Goal: Task Accomplishment & Management: Use online tool/utility

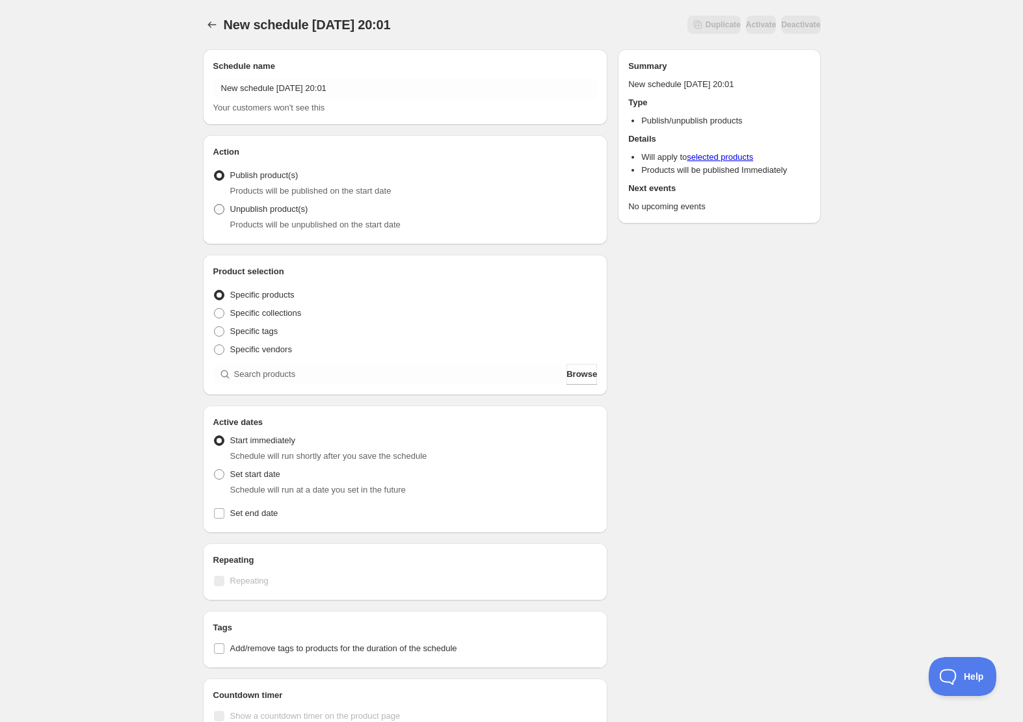
scroll to position [1, 0]
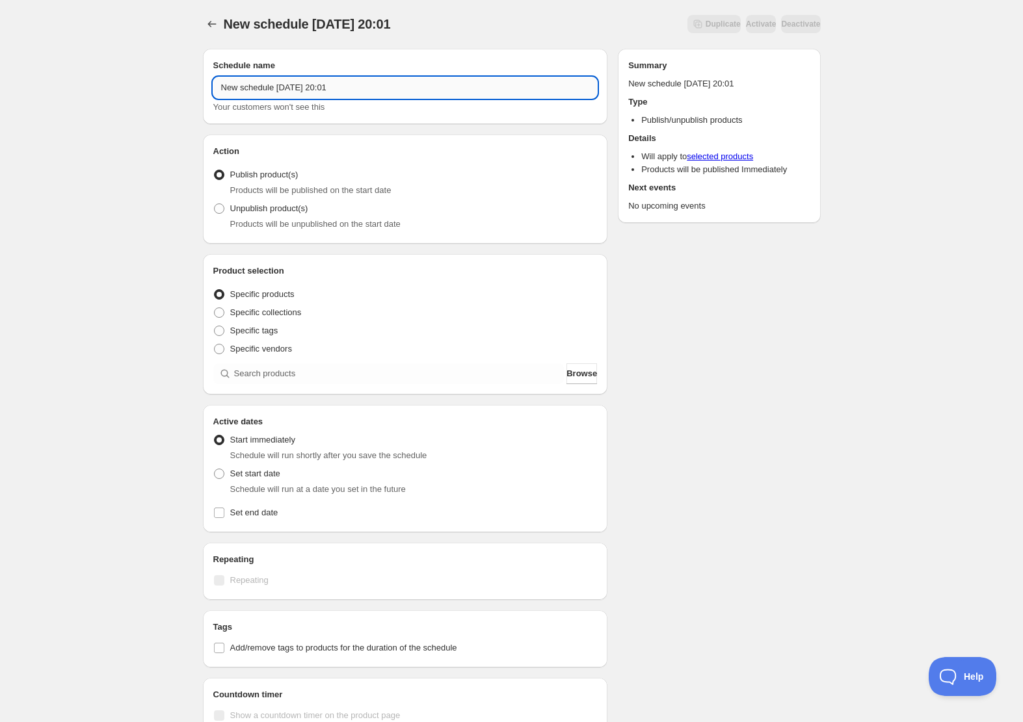
click at [337, 83] on input "New schedule [DATE] 20:01" at bounding box center [405, 87] width 384 height 21
drag, startPoint x: 371, startPoint y: 87, endPoint x: 140, endPoint y: 81, distance: 230.2
click at [123, 72] on div "New schedule [DATE] 20:01. This page is ready New schedule [DATE] 20:01 Duplica…" at bounding box center [511, 494] width 1023 height 991
type input "ま"
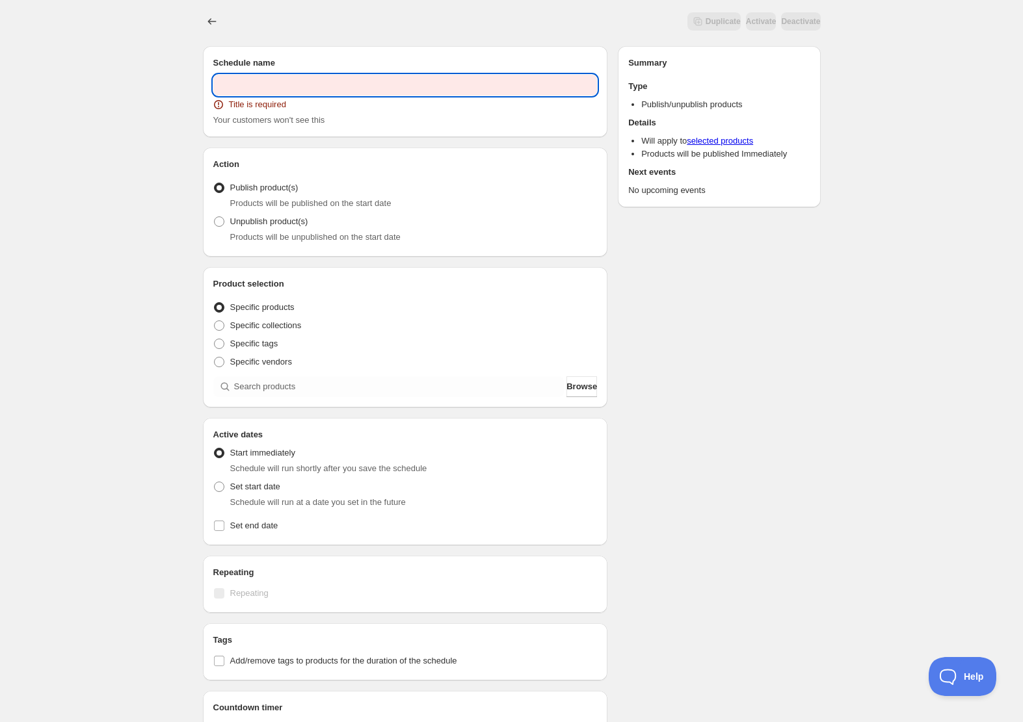
scroll to position [2, 0]
paste input "夏目ここな バースデーイベント 2025"
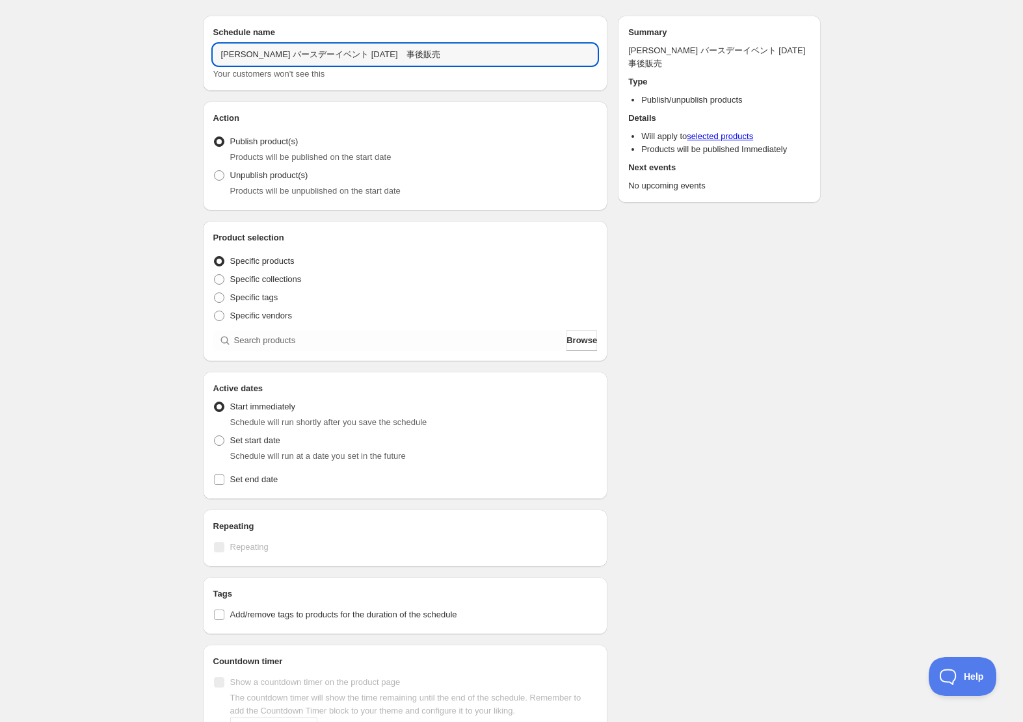
scroll to position [54, 0]
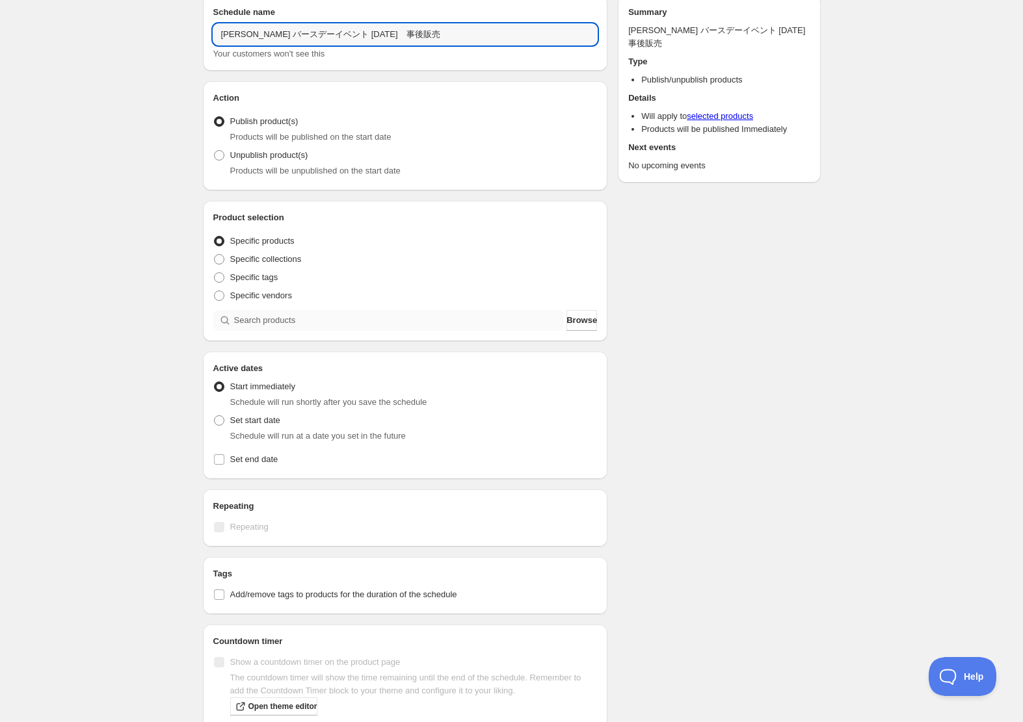
type input "夏目ここな バースデーイベント 2025　事後販売"
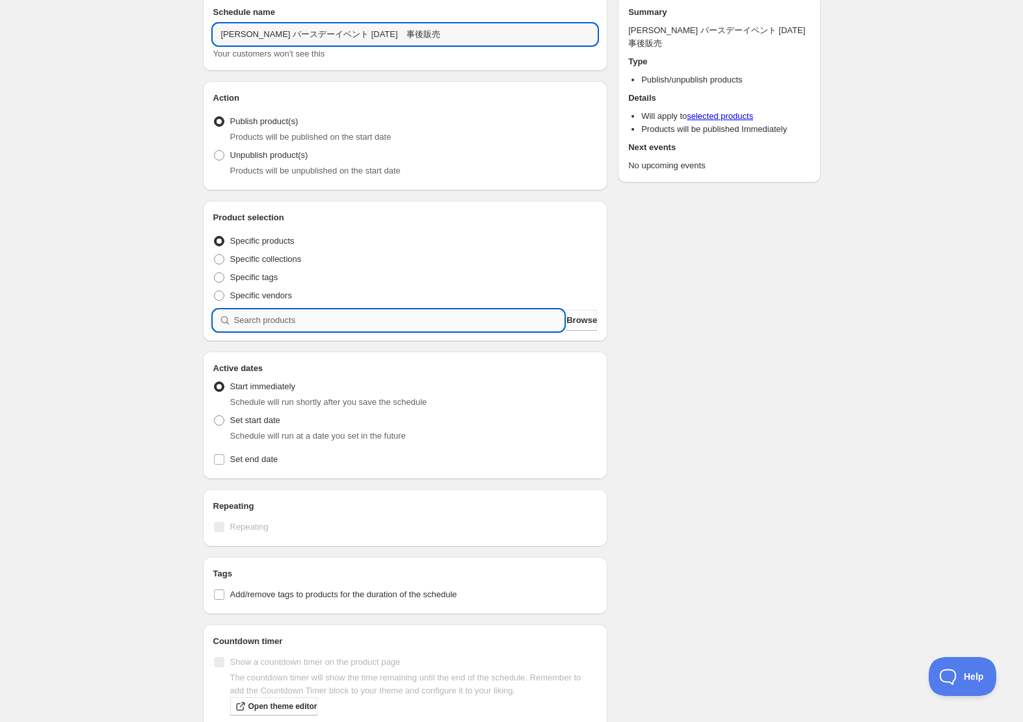
click at [270, 324] on input "search" at bounding box center [399, 320] width 330 height 21
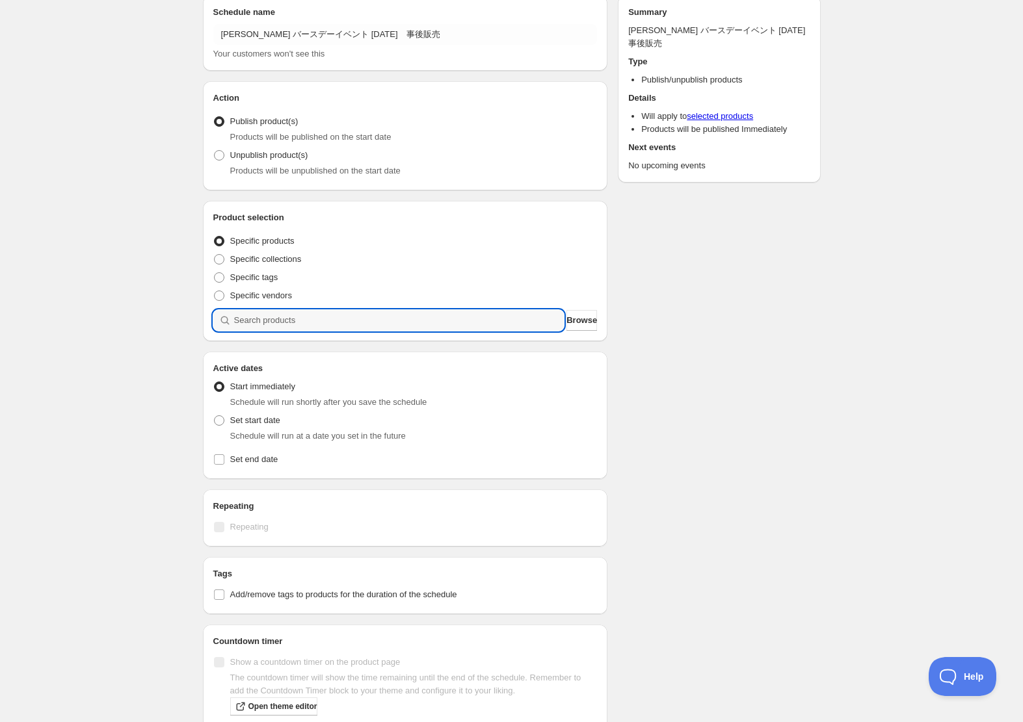
type input "ｎ"
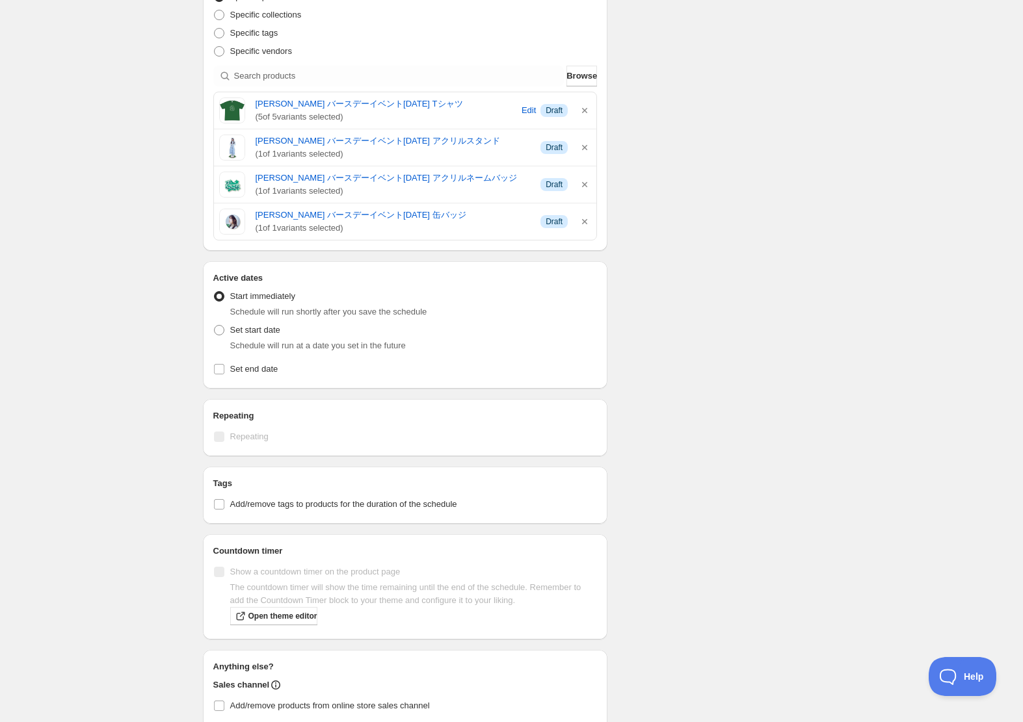
scroll to position [292, 0]
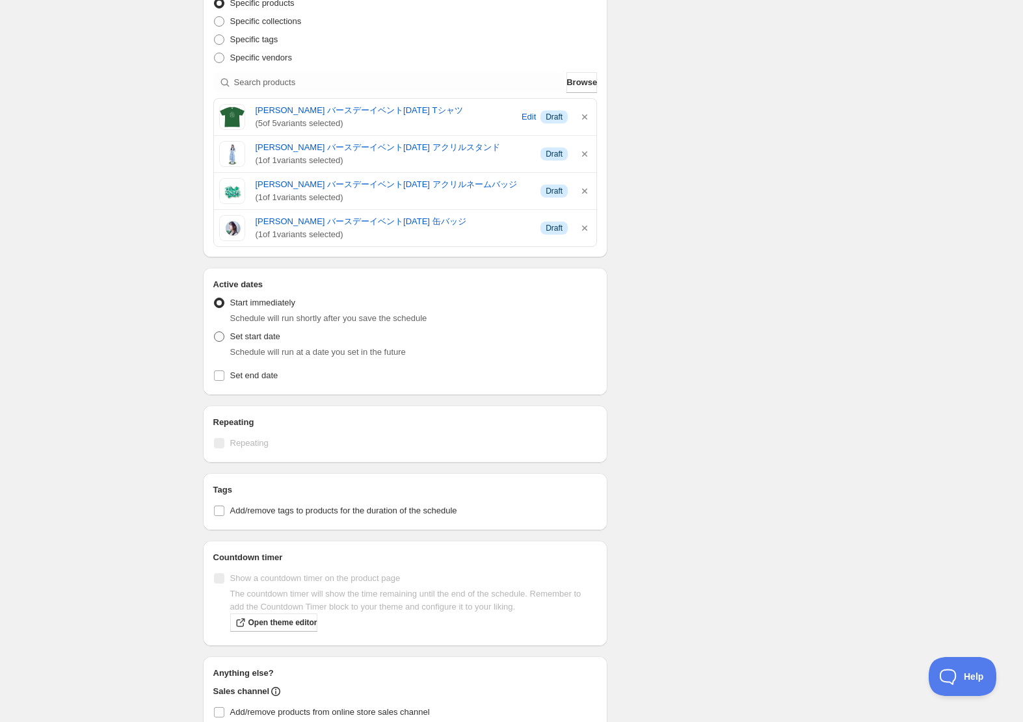
click at [219, 338] on span at bounding box center [219, 337] width 10 height 10
click at [215, 332] on input "Set start date" at bounding box center [214, 332] width 1 height 1
radio input "true"
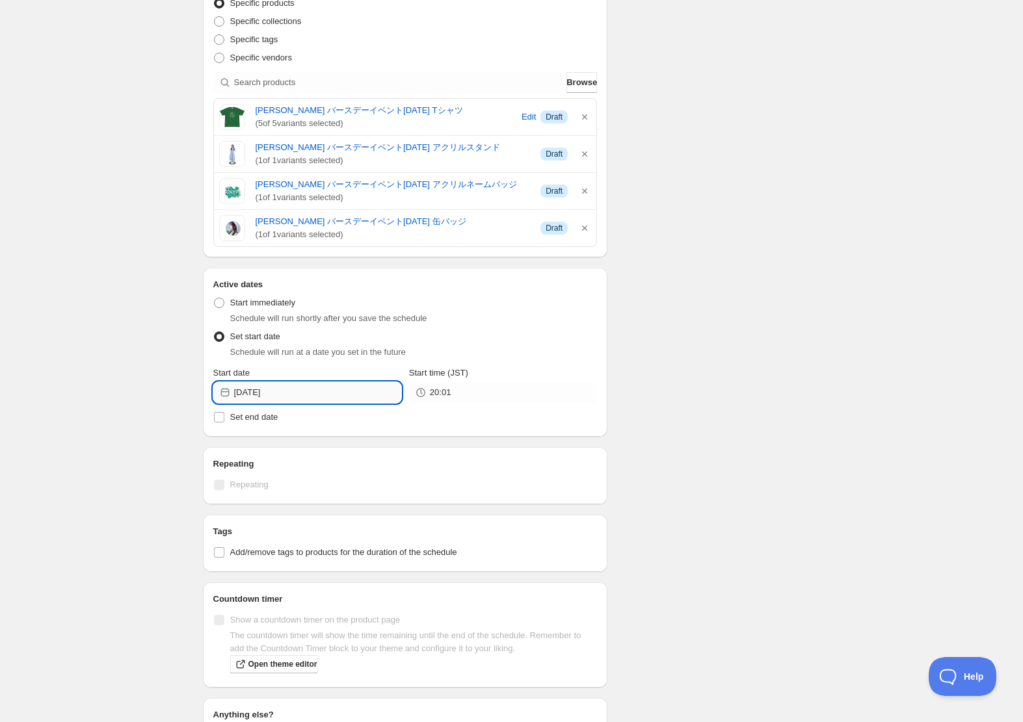
click at [300, 390] on input "2025-09-10" at bounding box center [317, 392] width 167 height 21
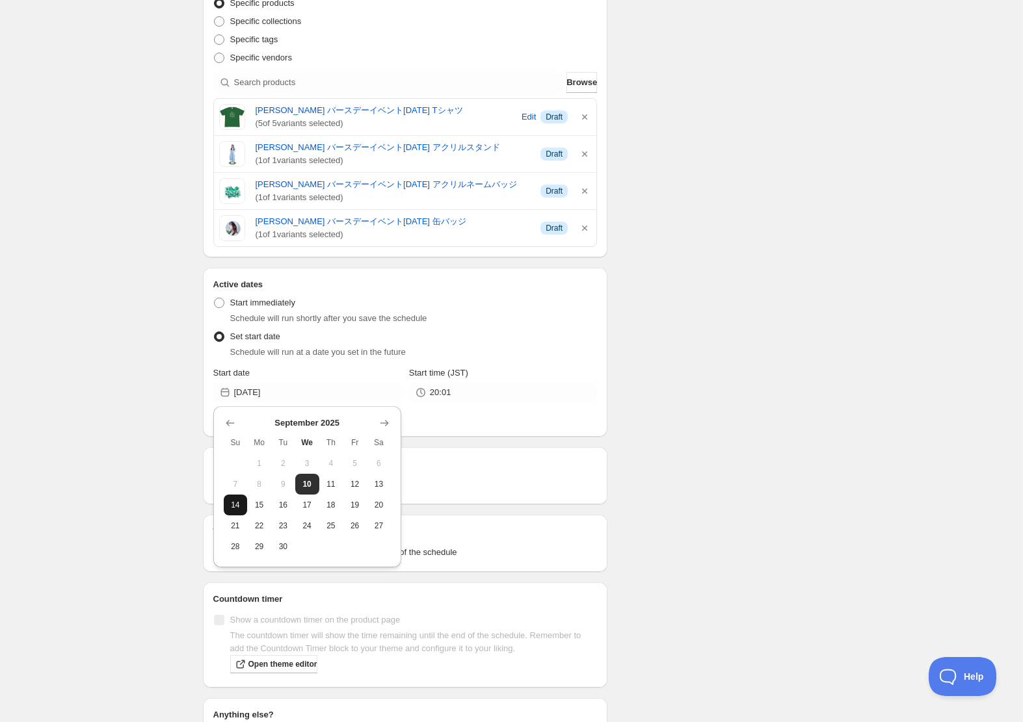
click at [236, 498] on button "14" at bounding box center [236, 505] width 24 height 21
type input "2025-09-14"
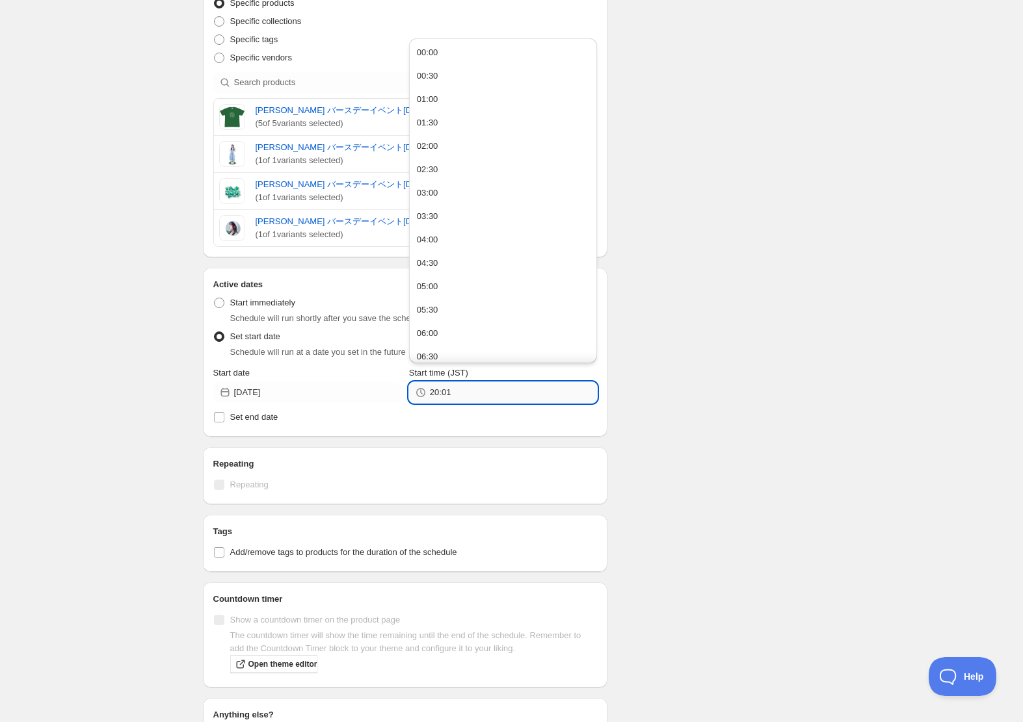
click at [478, 392] on input "20:01" at bounding box center [513, 392] width 167 height 21
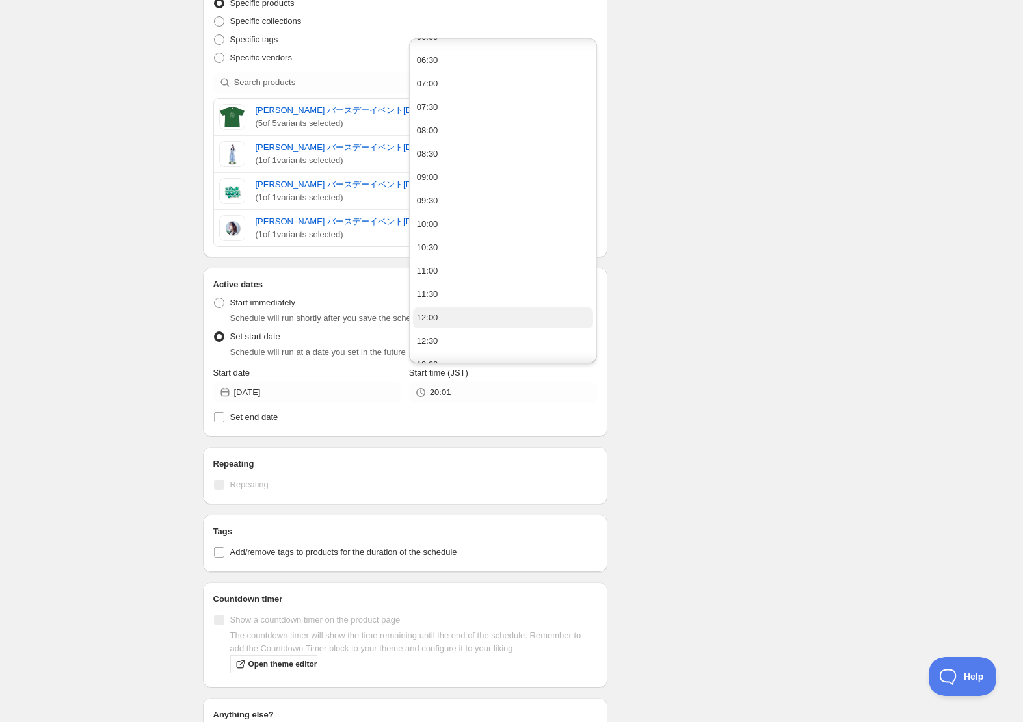
click at [441, 322] on button "12:00" at bounding box center [503, 318] width 180 height 21
type input "12:00"
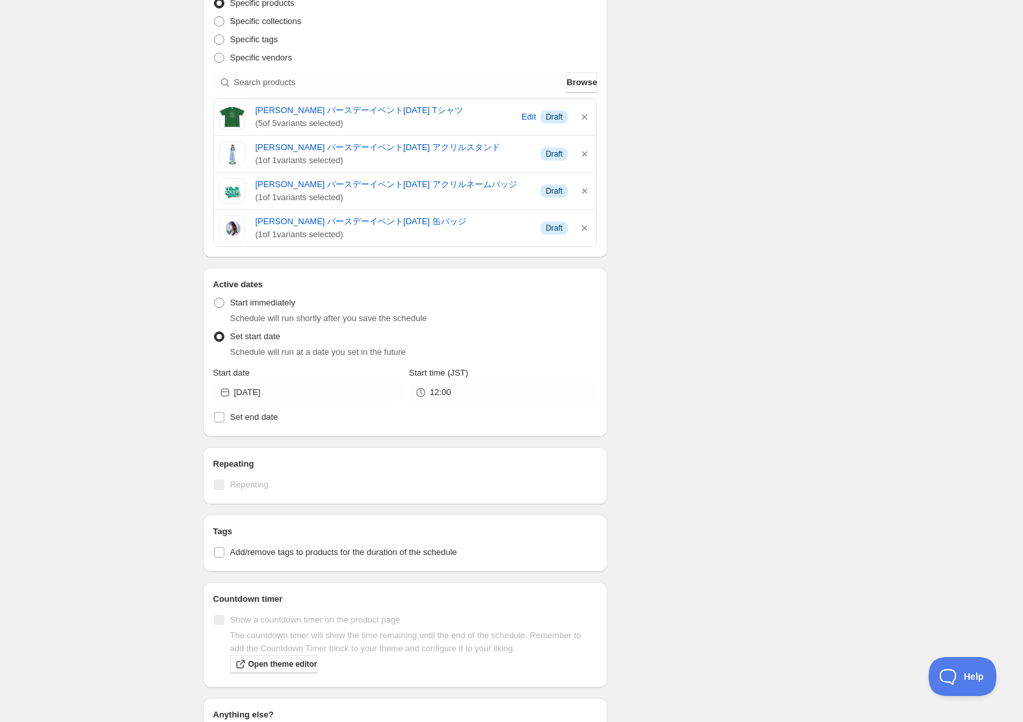
click at [599, 407] on div "Active dates Active Date Type Start immediately Schedule will run shortly after…" at bounding box center [405, 352] width 405 height 169
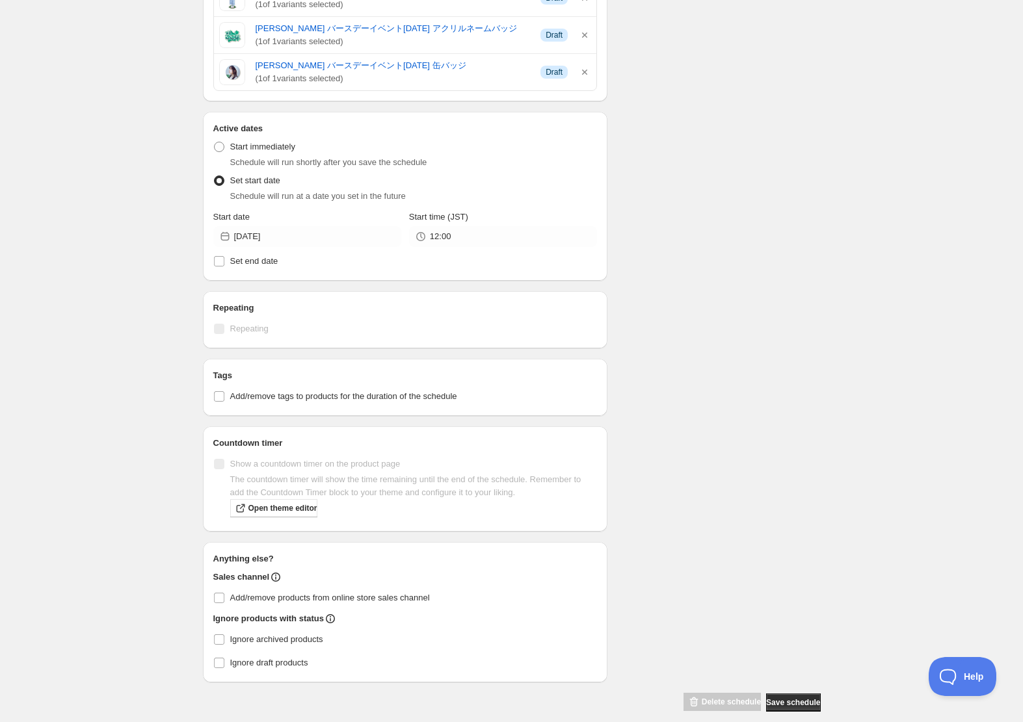
scroll to position [463, 0]
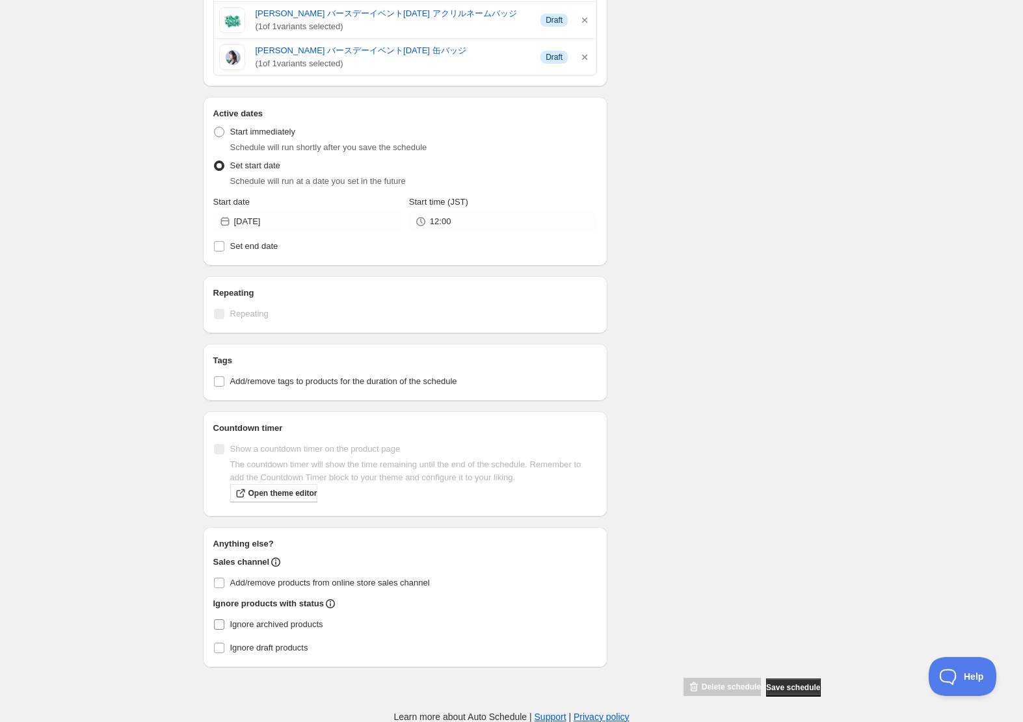
click at [220, 622] on input "Ignore archived products" at bounding box center [219, 625] width 10 height 10
checkbox input "true"
click at [216, 643] on input "Ignore draft products" at bounding box center [219, 648] width 10 height 10
checkbox input "true"
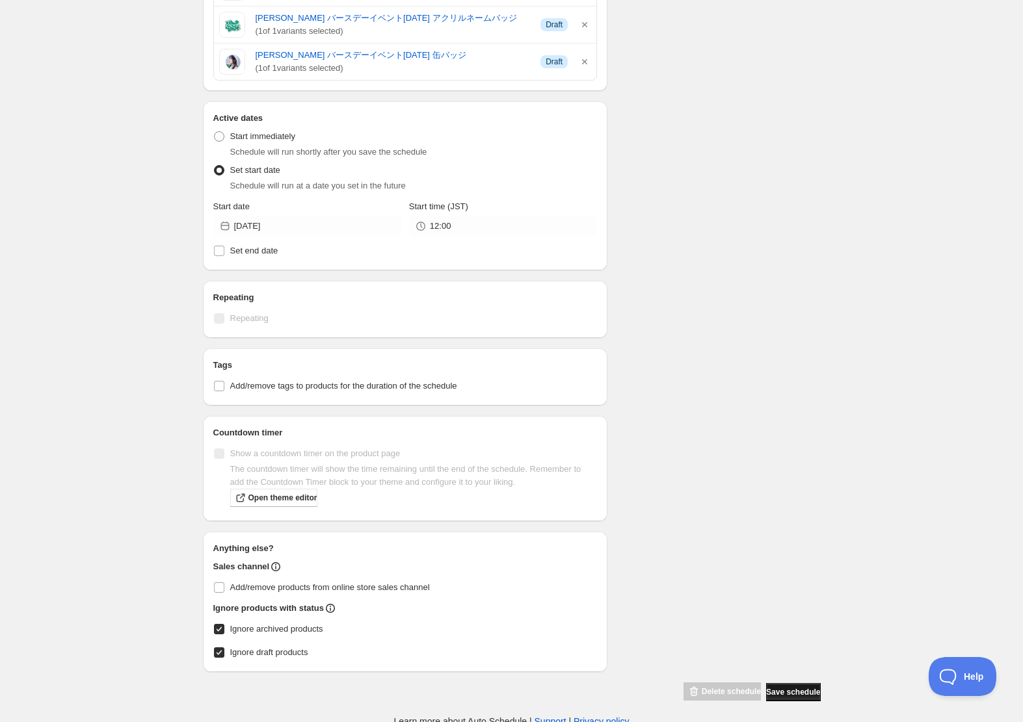
click at [785, 680] on div "Delete schedule Save schedule" at bounding box center [749, 689] width 142 height 25
click at [790, 694] on span "Save schedule" at bounding box center [793, 692] width 54 height 10
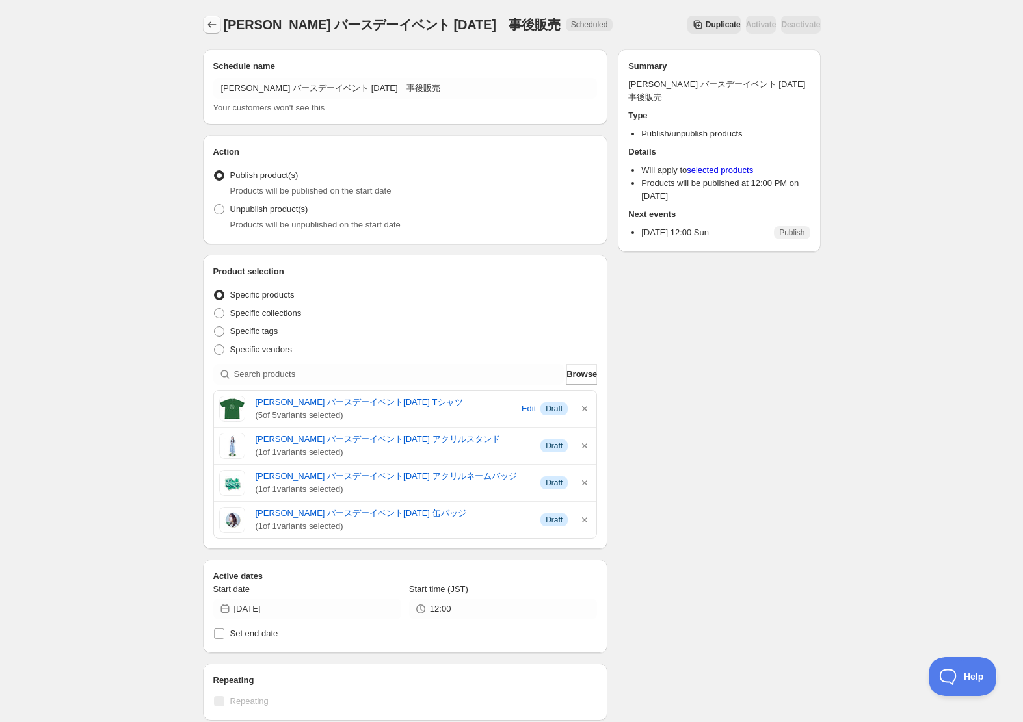
click at [214, 25] on icon "Schedules" at bounding box center [211, 24] width 8 height 7
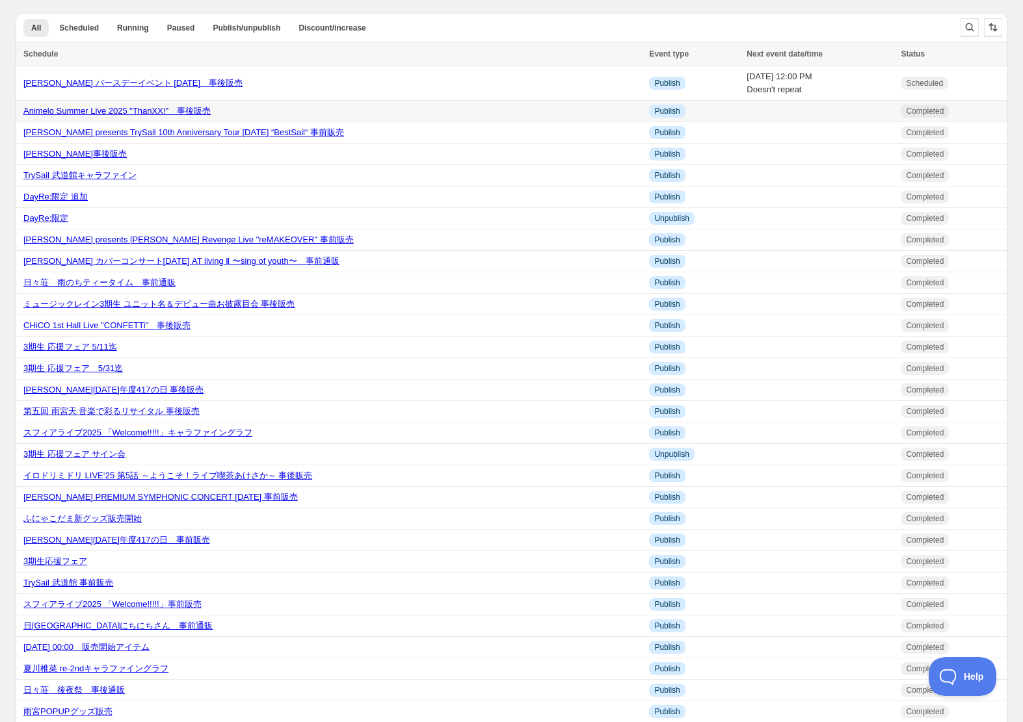
click at [144, 111] on link "Animelo Summer Live 2025 "ThanXX!"　事後販売" at bounding box center [116, 111] width 187 height 10
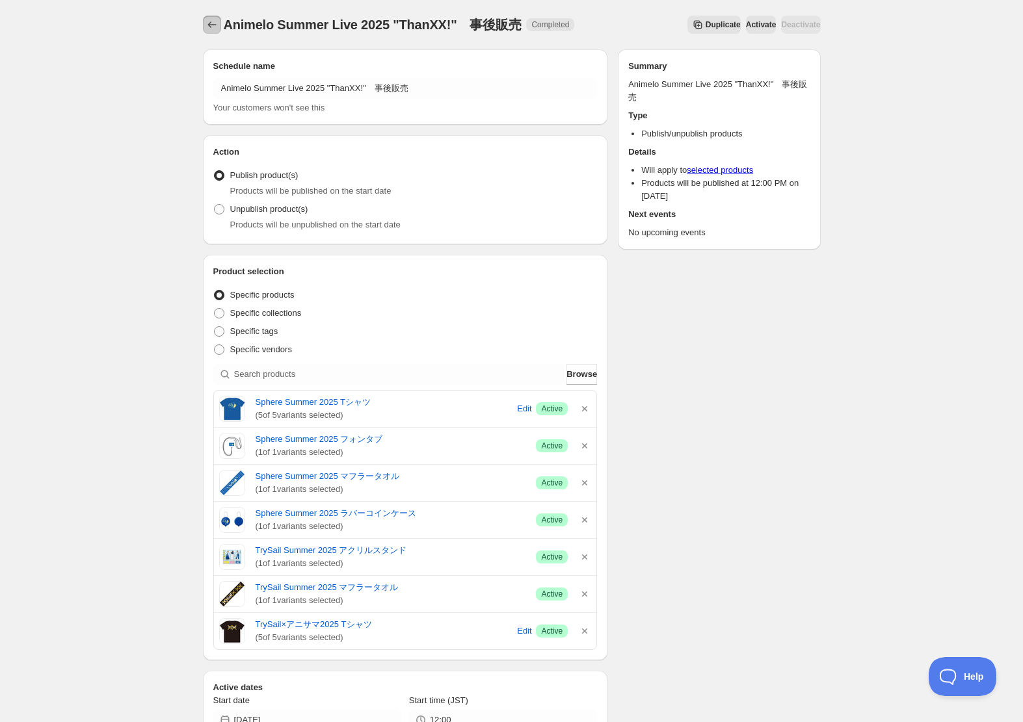
click at [213, 26] on icon "Schedules" at bounding box center [211, 24] width 13 height 13
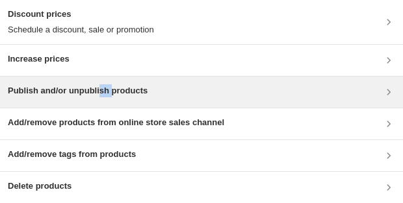
drag, startPoint x: 103, startPoint y: 86, endPoint x: 113, endPoint y: 92, distance: 11.4
click at [113, 92] on h3 "Publish and/or unpublish products" at bounding box center [78, 91] width 140 height 13
